Goal: Contribute content: Add original content to the website for others to see

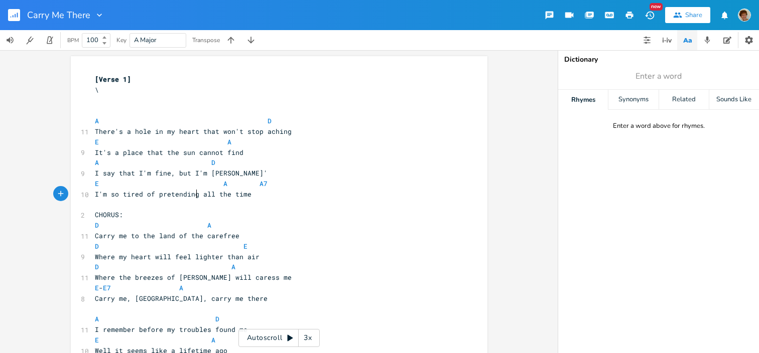
click at [195, 192] on span "I'm so tired of pretending all the time" at bounding box center [173, 194] width 157 height 9
type textarea "lyin'"
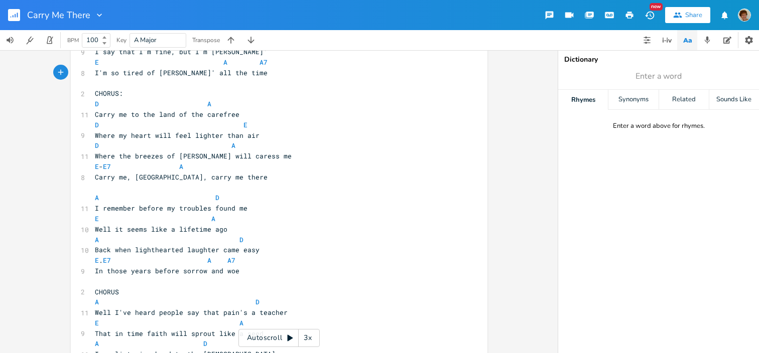
scroll to position [138, 0]
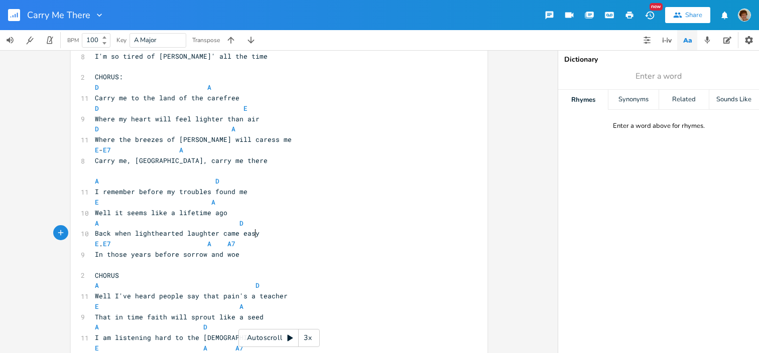
click at [254, 234] on pre "Back when lighthearted laughter came easy" at bounding box center [274, 233] width 363 height 11
type textarea "ily"
click at [216, 153] on pre "E - E7 A" at bounding box center [274, 150] width 363 height 11
click at [238, 60] on pre "I'm so tired of [PERSON_NAME]' all the time" at bounding box center [274, 56] width 363 height 11
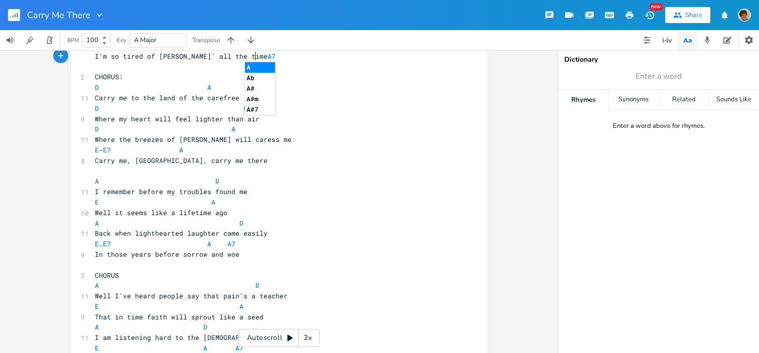
scroll to position [0, 12]
type textarea "A7"
click at [248, 65] on li "A7" at bounding box center [262, 67] width 35 height 11
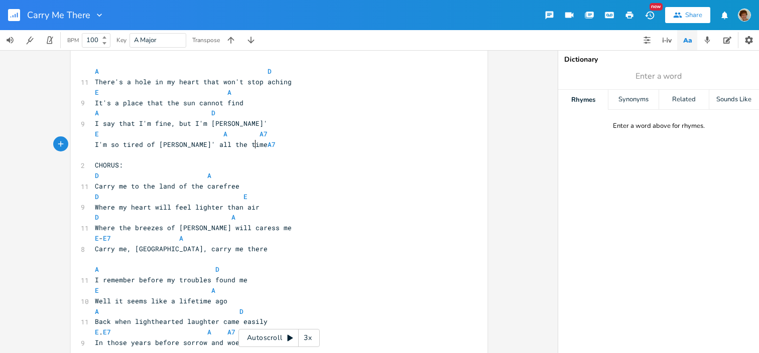
scroll to position [40, 0]
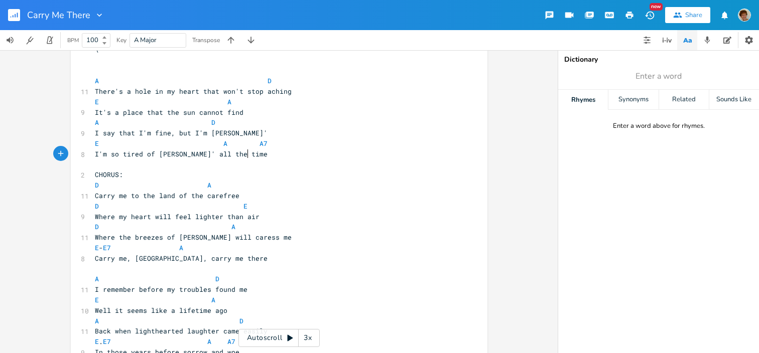
click at [250, 237] on span "Where the breezes of [PERSON_NAME] will caress me" at bounding box center [193, 237] width 197 height 9
type textarea "wash over"
click at [128, 234] on span "Where the breezes of [PERSON_NAME] will wash over me" at bounding box center [199, 237] width 209 height 9
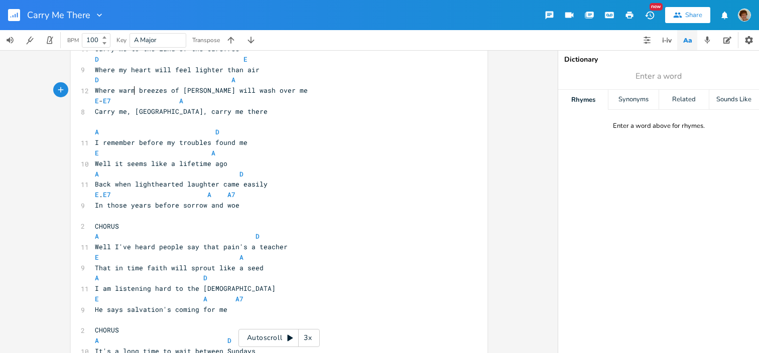
scroll to position [294, 0]
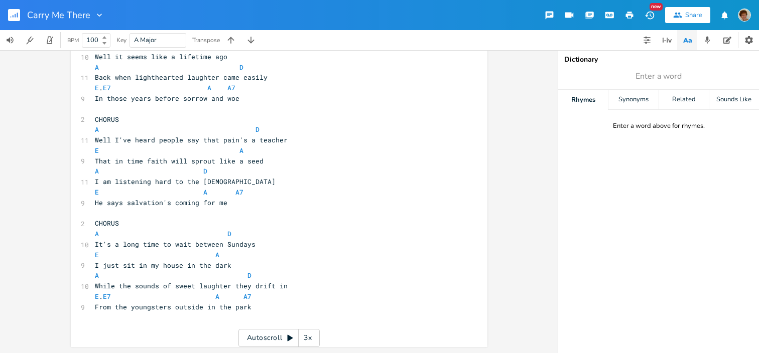
type textarea "warm"
